Goal: Find specific page/section: Find specific page/section

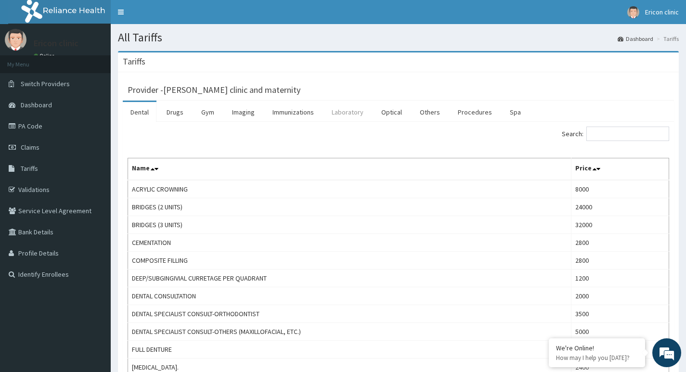
click at [359, 111] on link "Laboratory" at bounding box center [347, 112] width 47 height 20
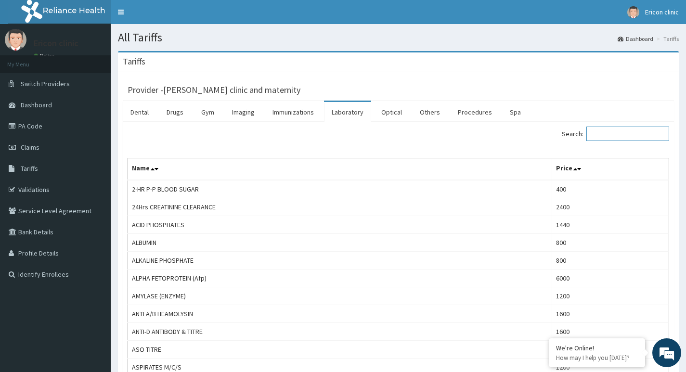
click at [662, 136] on input "Search:" at bounding box center [627, 134] width 83 height 14
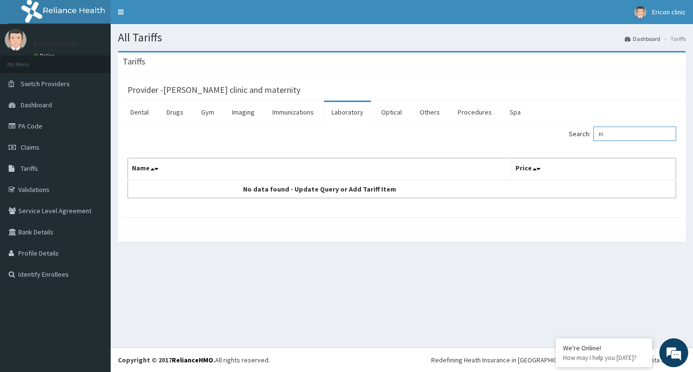
type input "K"
type input "S"
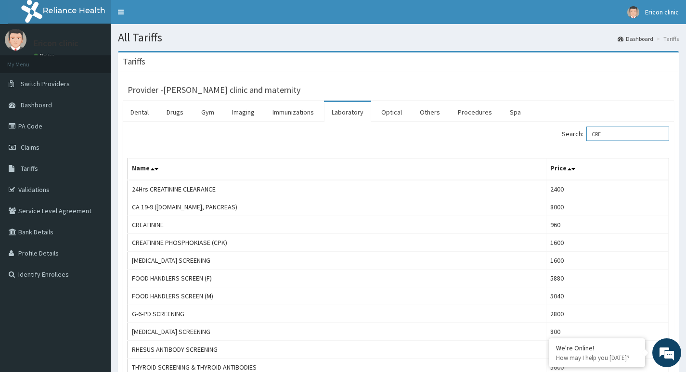
type input "CRE"
click at [490, 133] on div "Search: CRE" at bounding box center [538, 135] width 264 height 17
click at [611, 134] on input "CRE" at bounding box center [627, 134] width 83 height 14
